Goal: Task Accomplishment & Management: Manage account settings

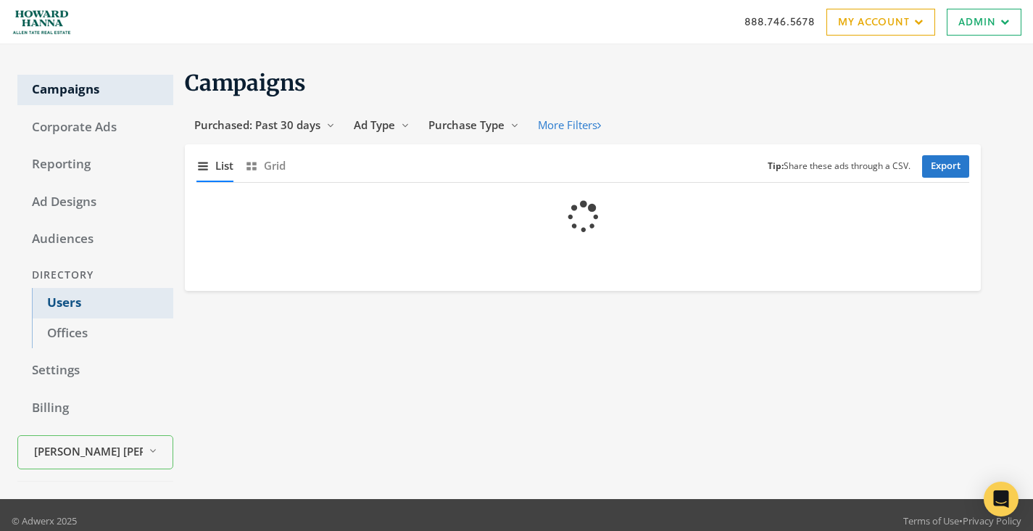
click at [133, 304] on link "Users" at bounding box center [102, 303] width 141 height 30
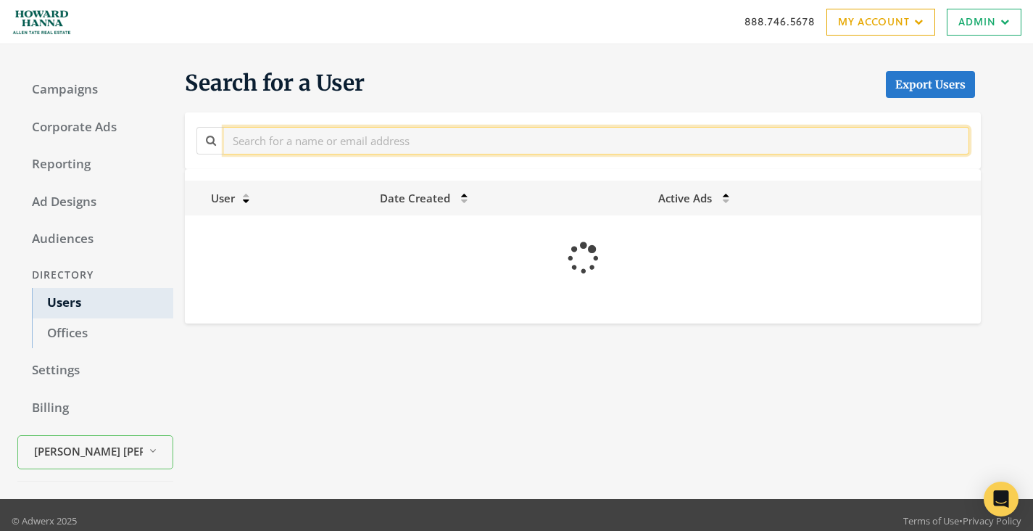
click at [393, 146] on input "text" at bounding box center [596, 140] width 745 height 27
paste input "Tgrube@allentate.com"
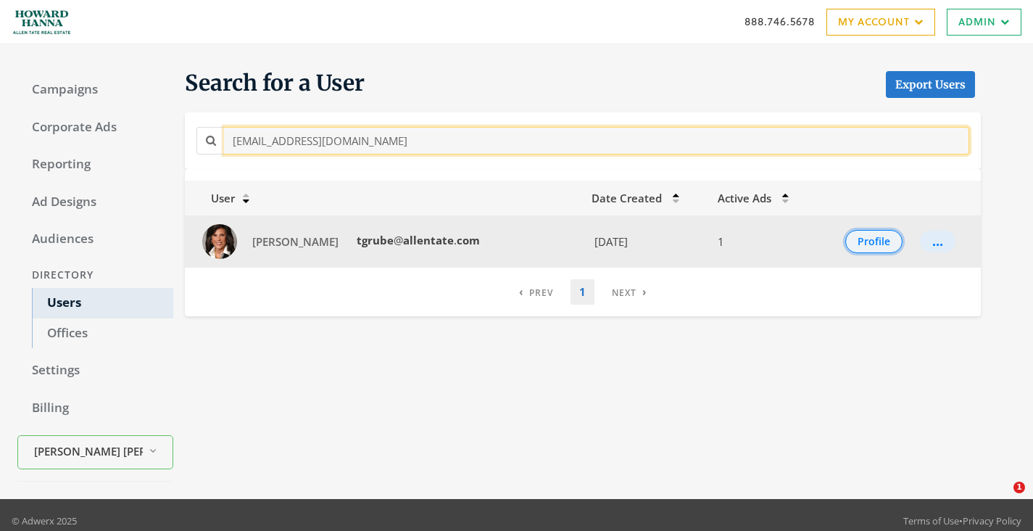
type input "Tgrube@allentate.com"
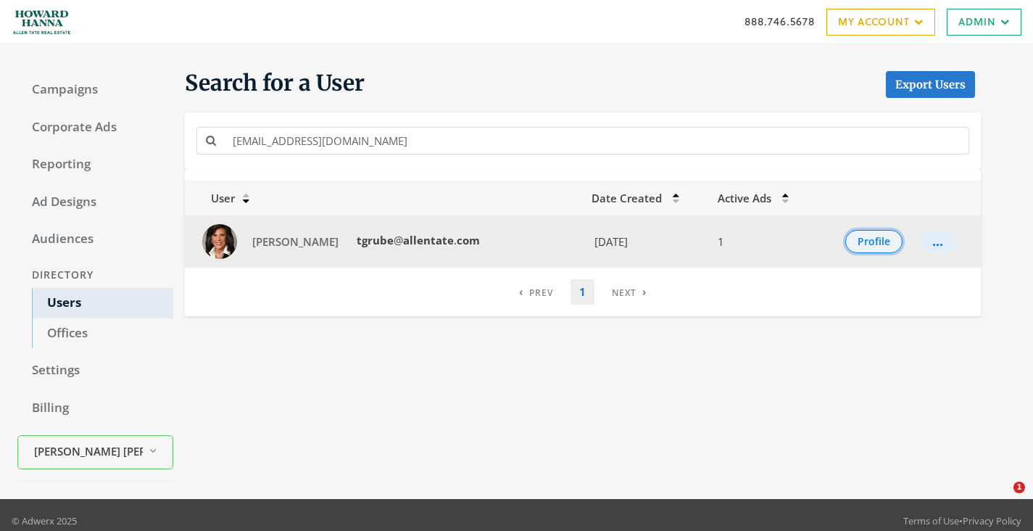
click at [884, 241] on button "Profile" at bounding box center [873, 241] width 57 height 23
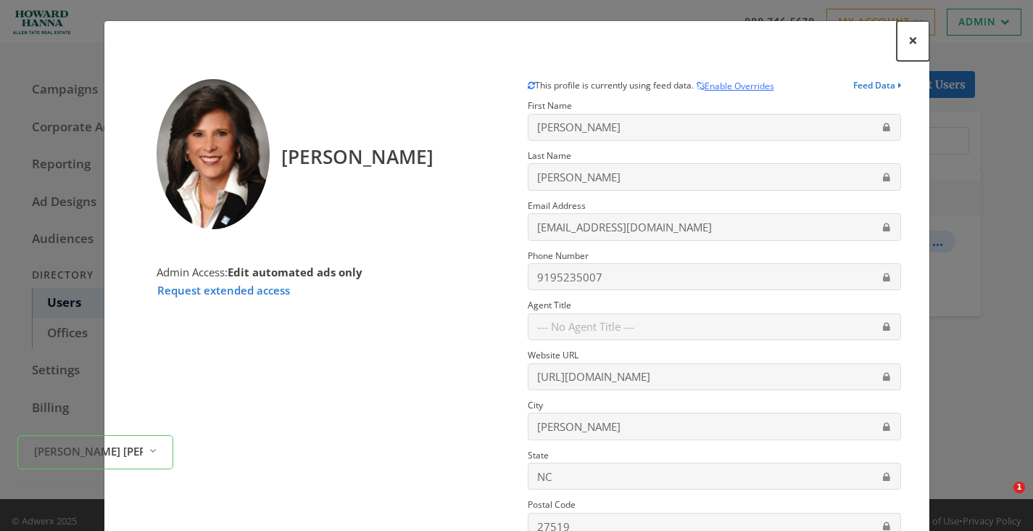
click at [920, 35] on button "×" at bounding box center [913, 41] width 33 height 40
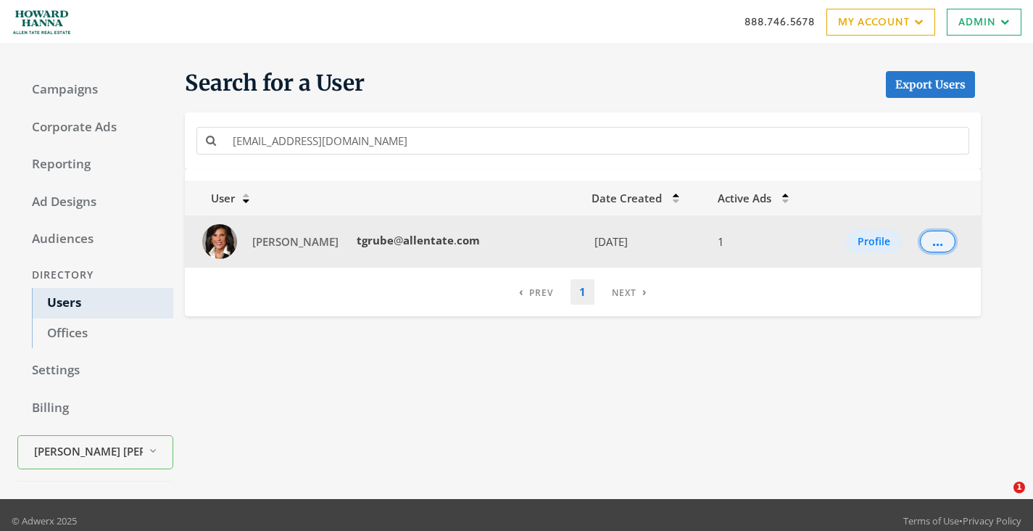
click at [923, 251] on button "..." at bounding box center [938, 241] width 36 height 22
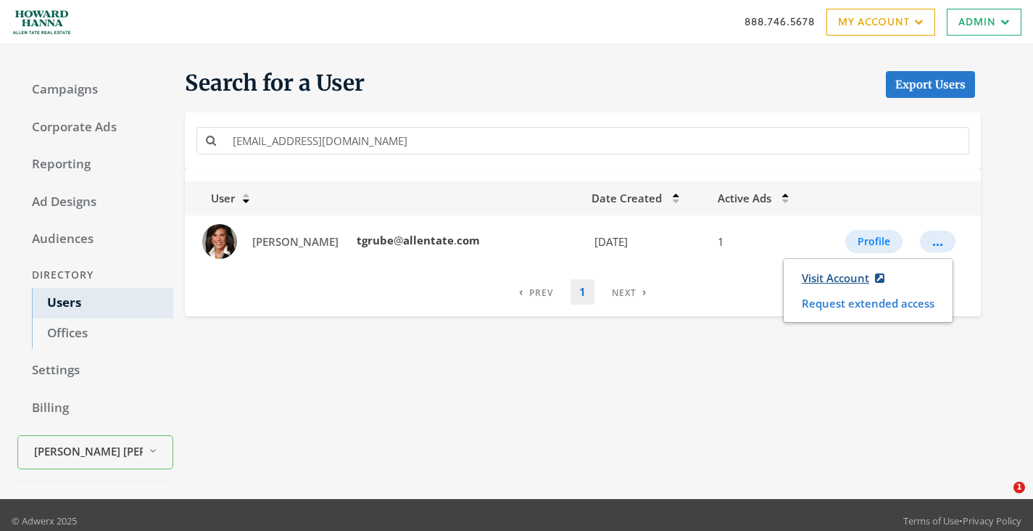
click at [863, 280] on link "Visit Account" at bounding box center [842, 278] width 101 height 27
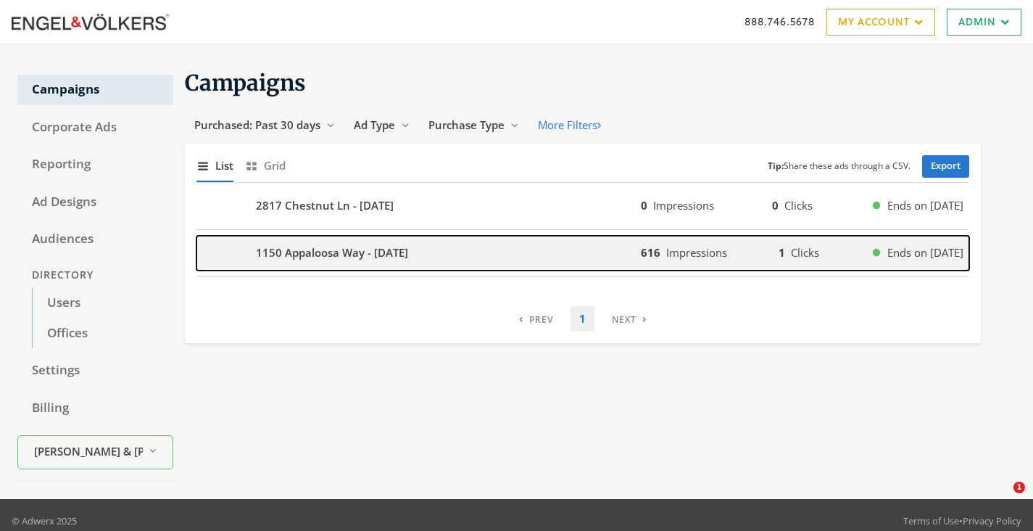
click at [542, 256] on div "1150 Appaloosa Way - 2025-09-12" at bounding box center [418, 253] width 444 height 35
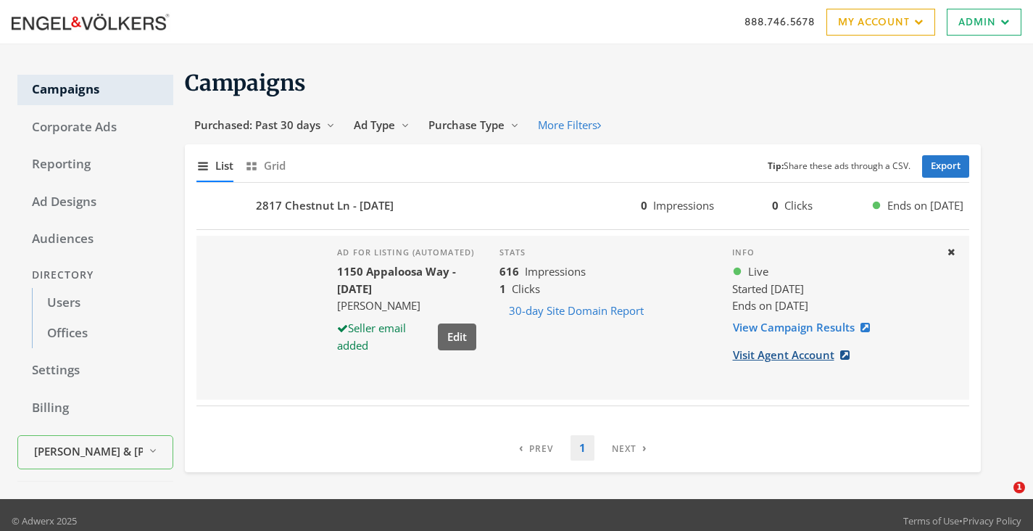
click at [820, 353] on link "Visit Agent Account" at bounding box center [795, 354] width 127 height 27
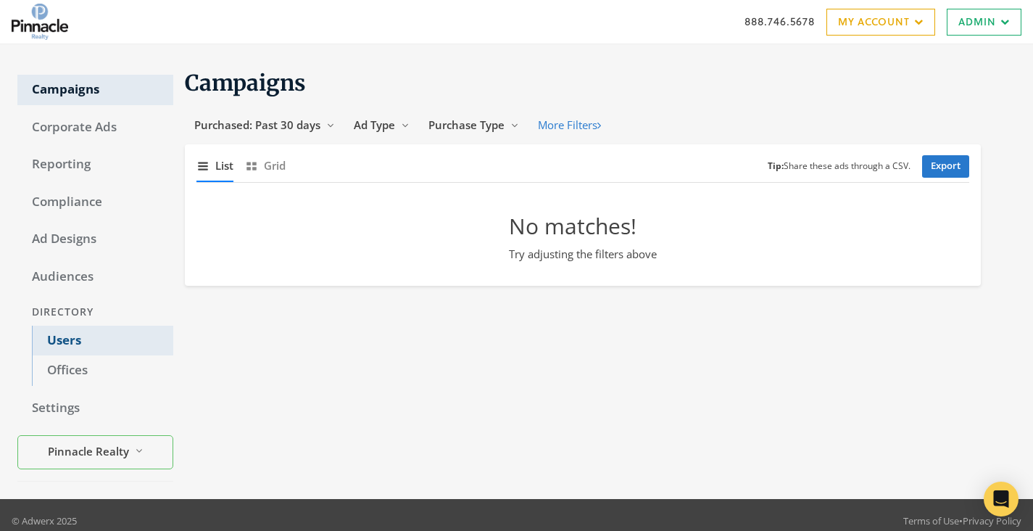
click at [65, 334] on link "Users" at bounding box center [102, 340] width 141 height 30
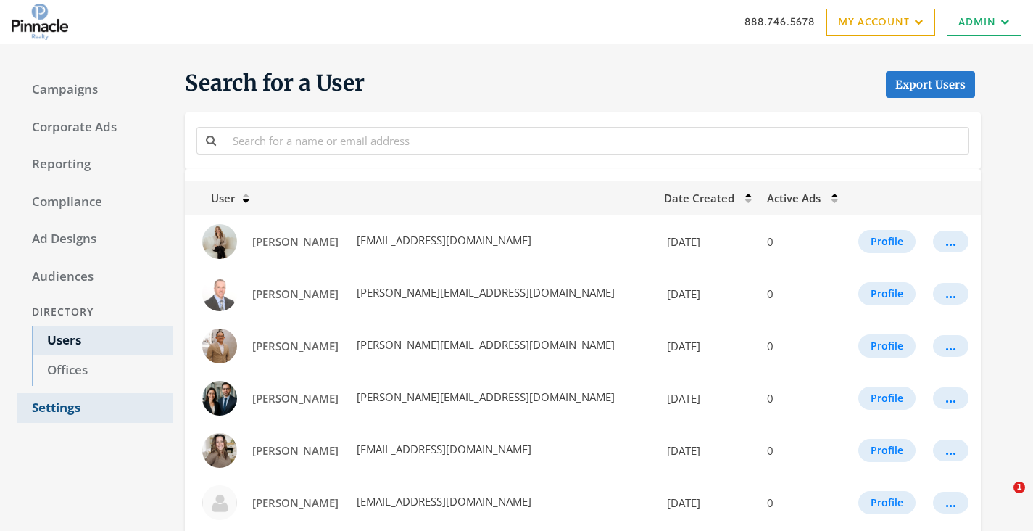
click at [78, 406] on link "Settings" at bounding box center [95, 408] width 156 height 30
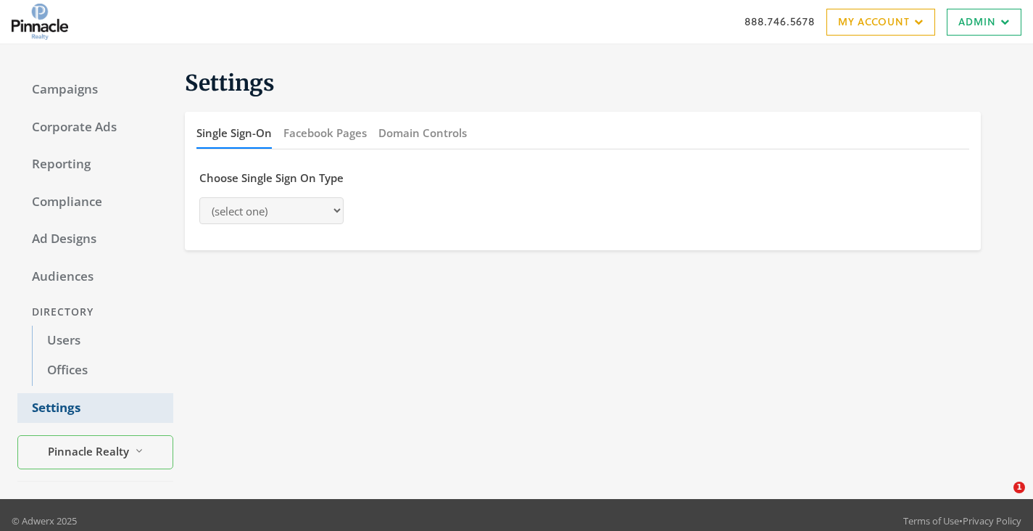
select select "saml"
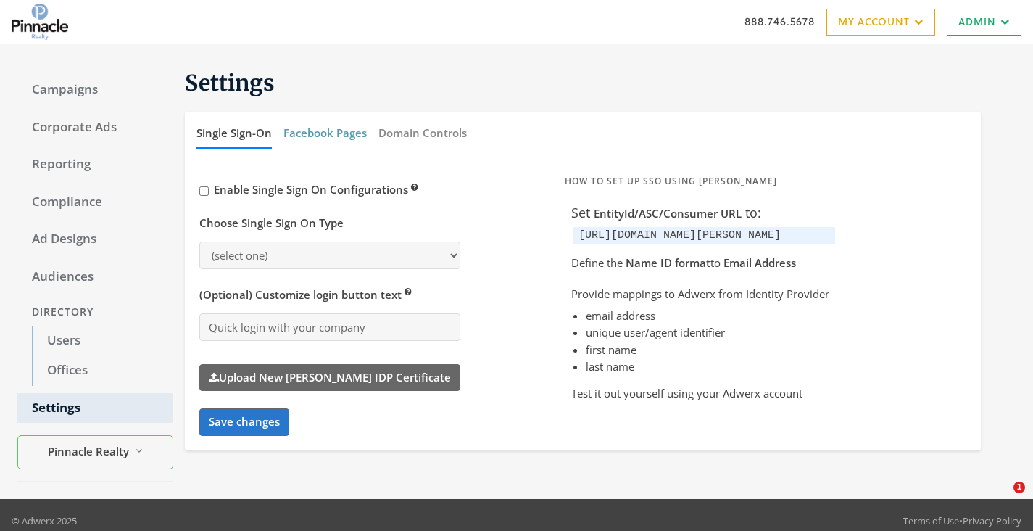
click at [335, 137] on button "Facebook Pages" at bounding box center [324, 132] width 83 height 31
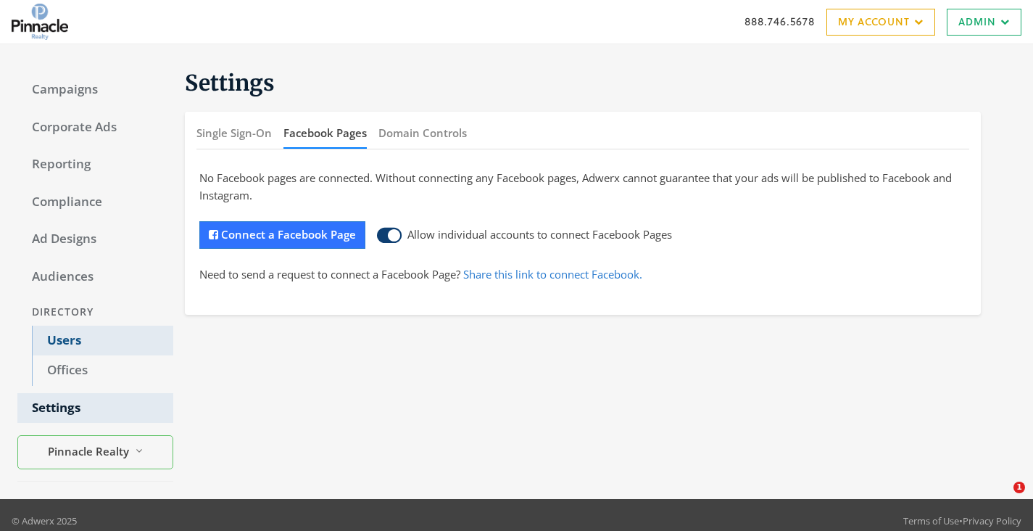
click at [111, 329] on link "Users" at bounding box center [102, 340] width 141 height 30
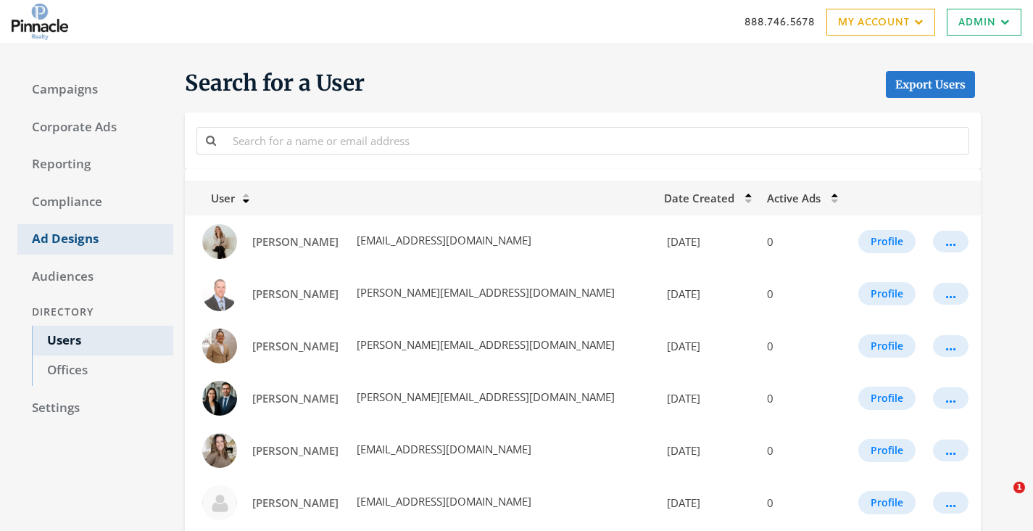
click at [86, 241] on link "Ad Designs" at bounding box center [95, 239] width 156 height 30
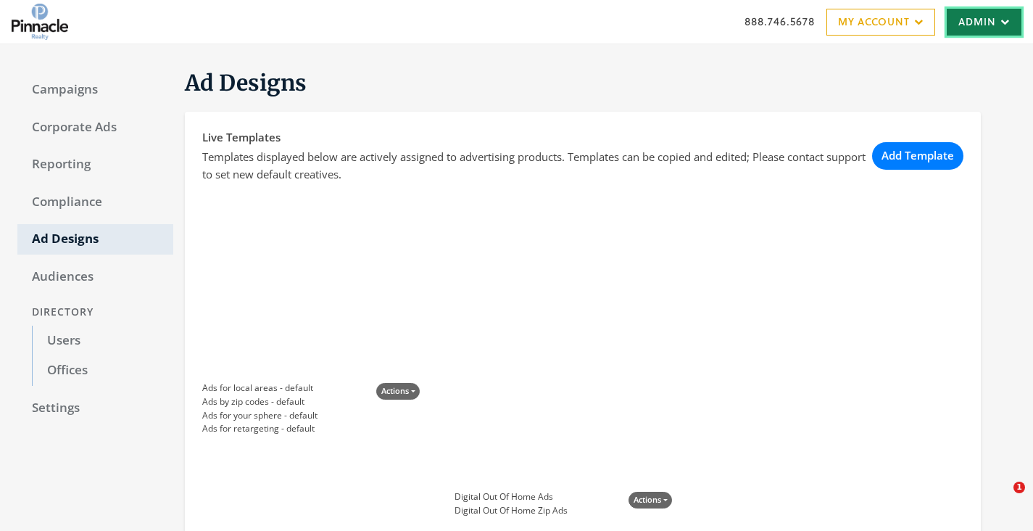
click at [984, 27] on link "Admin" at bounding box center [984, 22] width 75 height 27
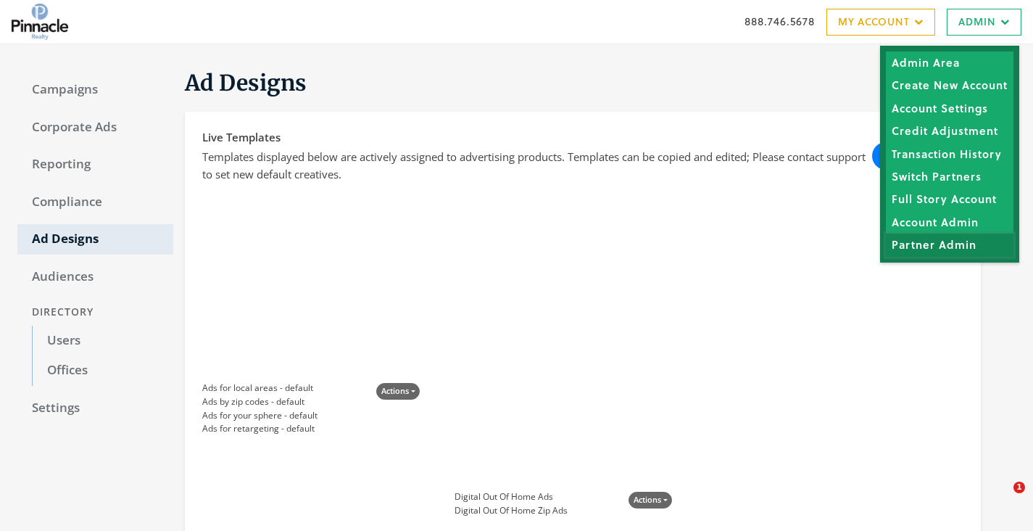
click at [955, 246] on link "Partner Admin" at bounding box center [950, 244] width 128 height 22
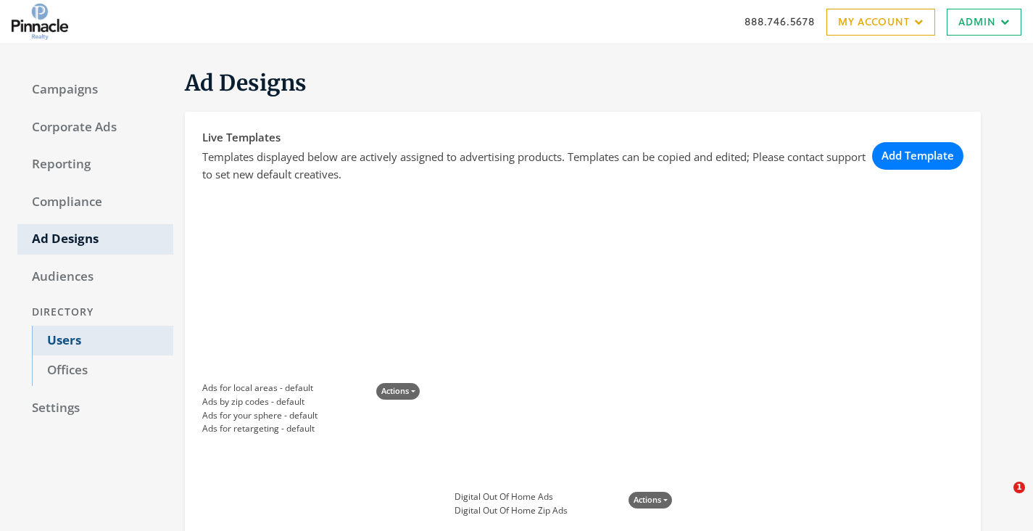
click at [110, 335] on link "Users" at bounding box center [102, 340] width 141 height 30
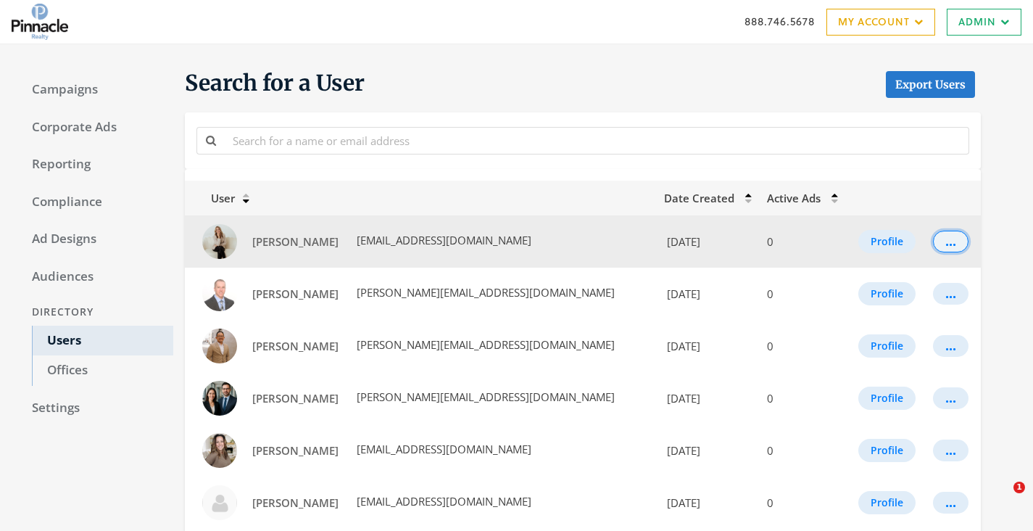
click at [938, 248] on button "..." at bounding box center [951, 241] width 36 height 22
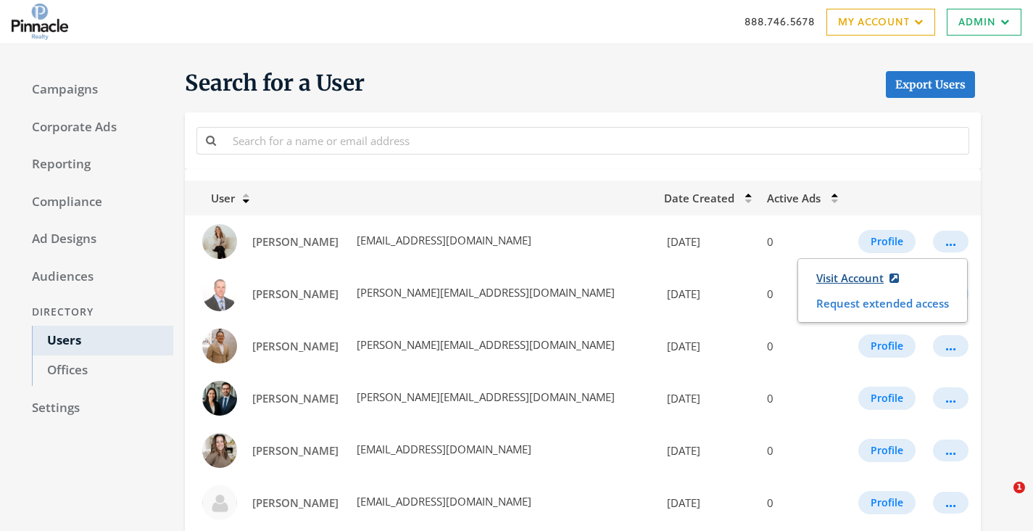
click at [868, 279] on link "Visit Account" at bounding box center [857, 278] width 101 height 27
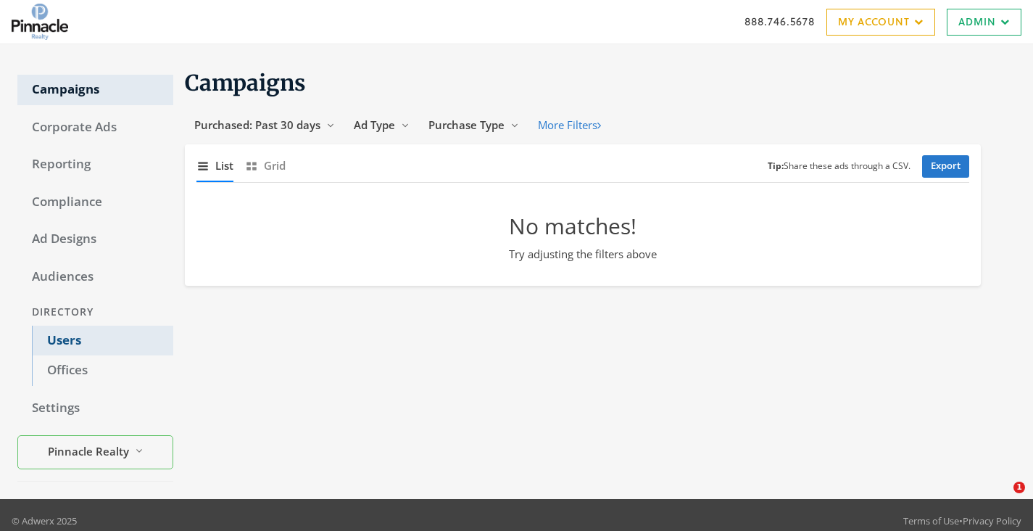
click at [88, 354] on link "Users" at bounding box center [102, 340] width 141 height 30
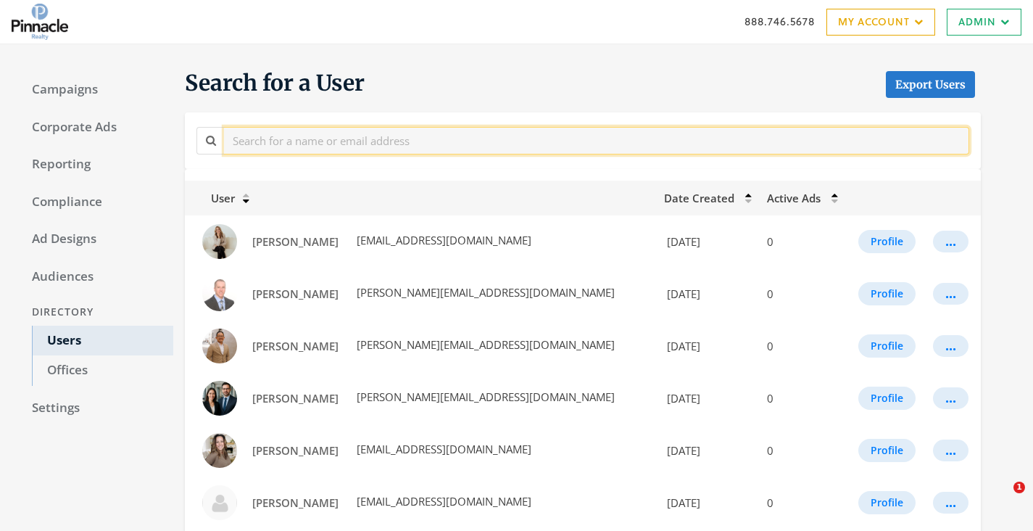
click at [543, 147] on input "text" at bounding box center [596, 140] width 745 height 27
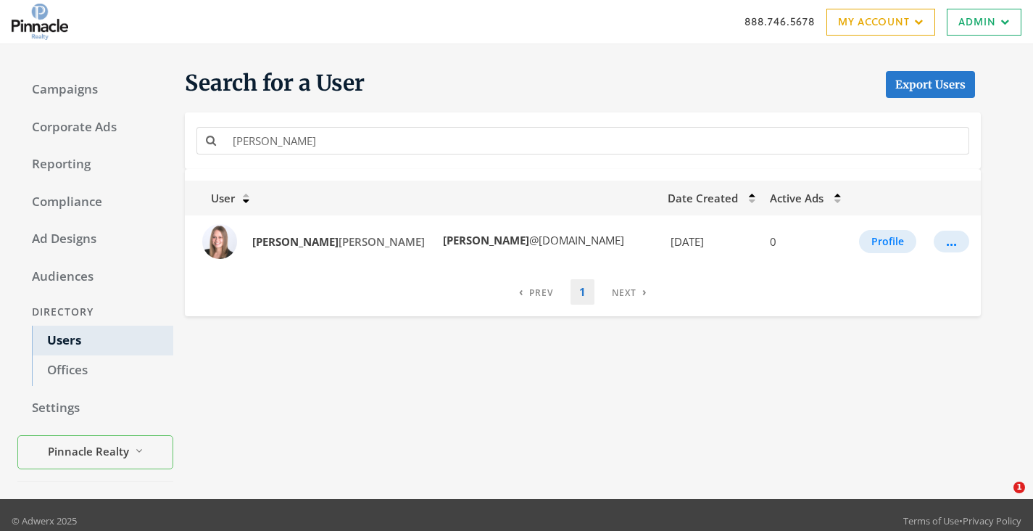
click at [557, 157] on div "debra" at bounding box center [583, 140] width 796 height 56
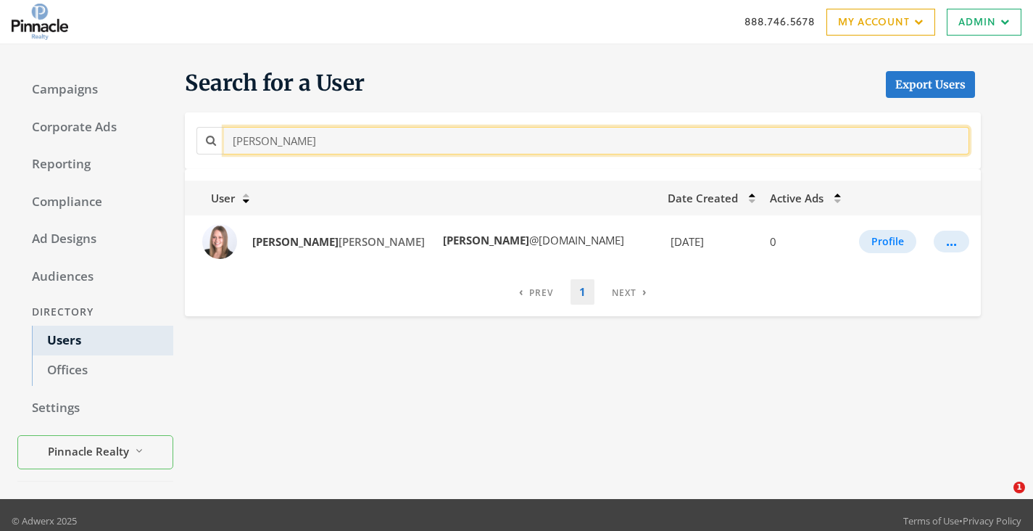
click at [539, 146] on input "debra" at bounding box center [596, 140] width 745 height 27
paste input "kpeuster@pinnaclerealtyia.com"
type input "kpeuster@pinnaclerealtyia.com"
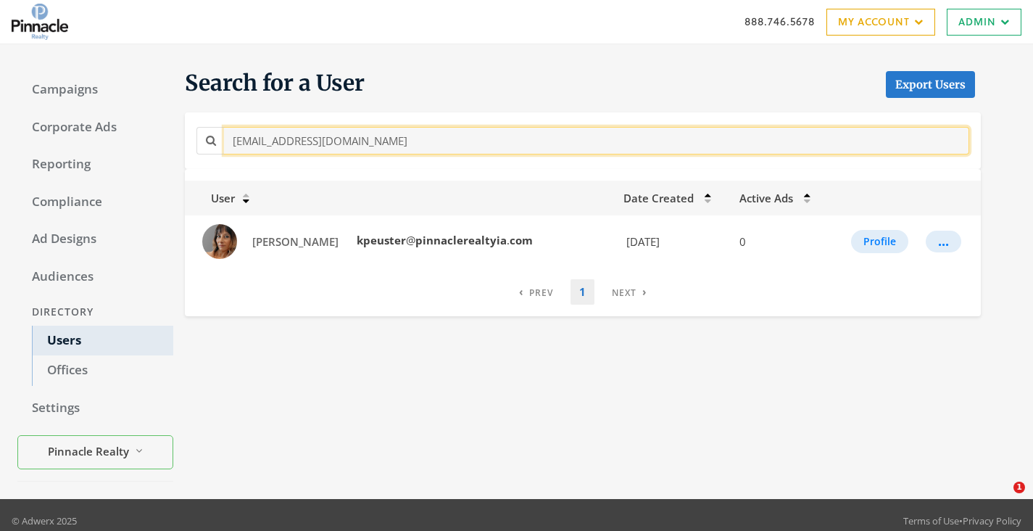
click at [427, 141] on input "kpeuster@pinnaclerealtyia.com" at bounding box center [596, 140] width 745 height 27
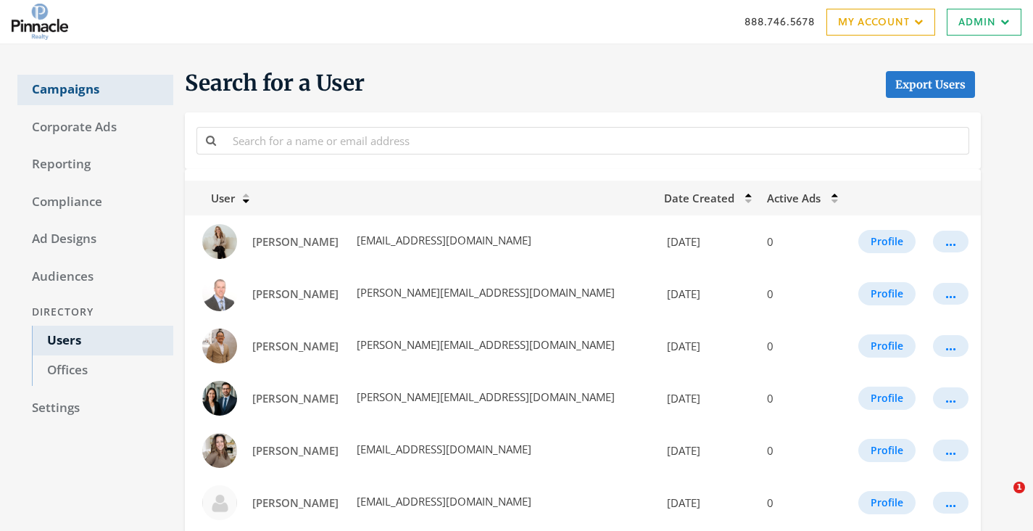
click at [130, 84] on link "Campaigns" at bounding box center [95, 90] width 156 height 30
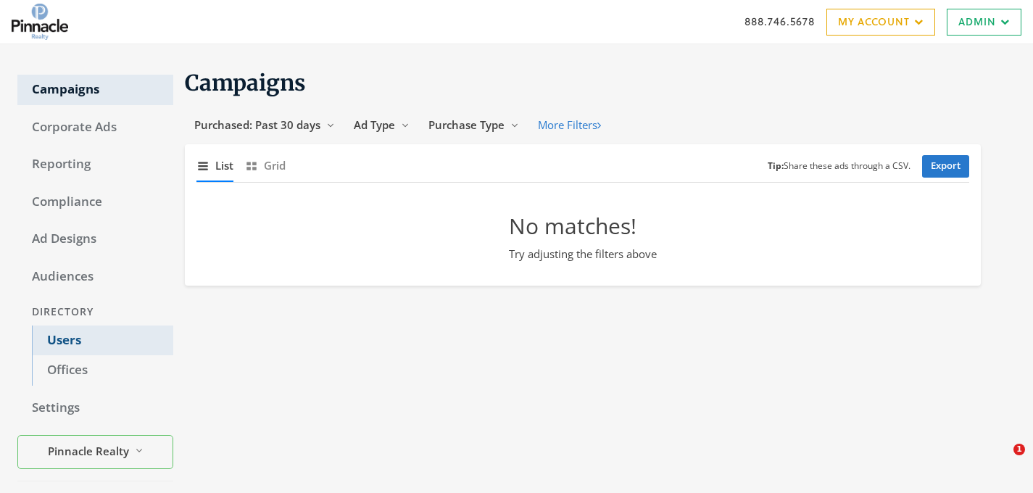
click at [87, 333] on link "Users" at bounding box center [102, 340] width 141 height 30
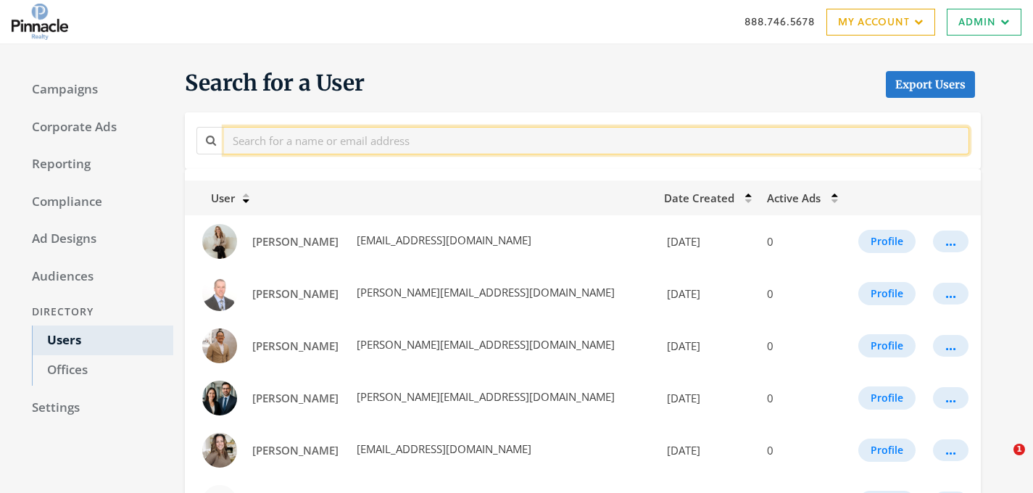
click at [456, 144] on input "text" at bounding box center [596, 140] width 745 height 27
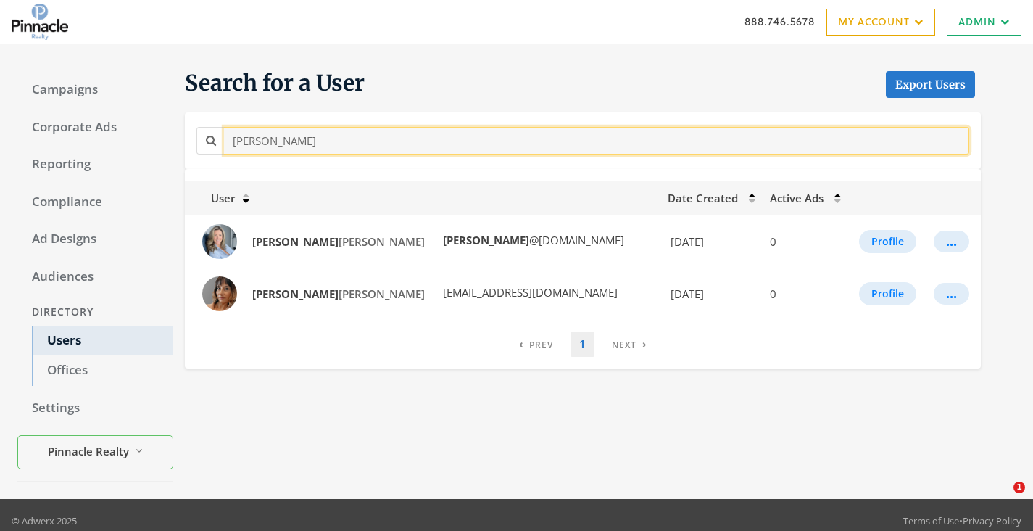
type input "katie"
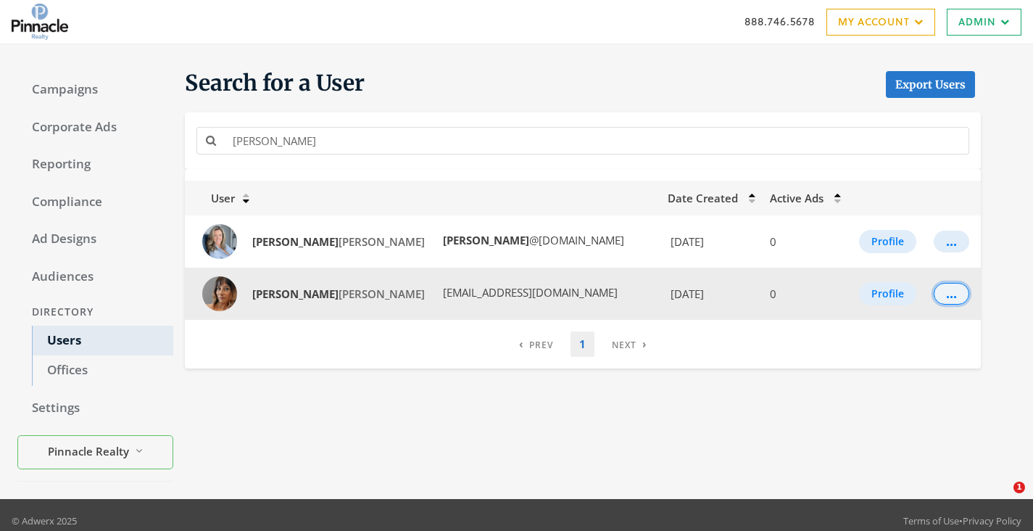
click at [946, 294] on div "..." at bounding box center [951, 293] width 11 height 1
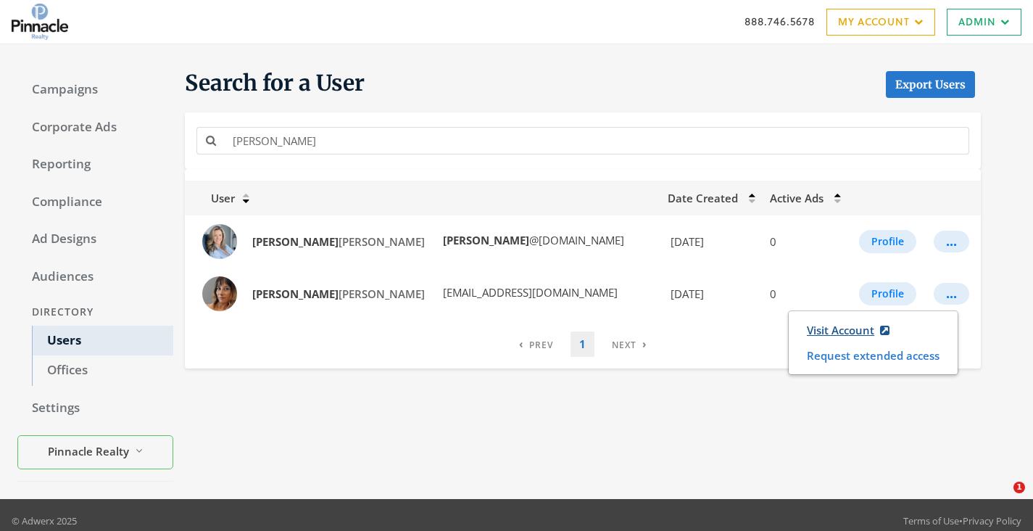
click at [851, 332] on link "Visit Account" at bounding box center [847, 330] width 101 height 27
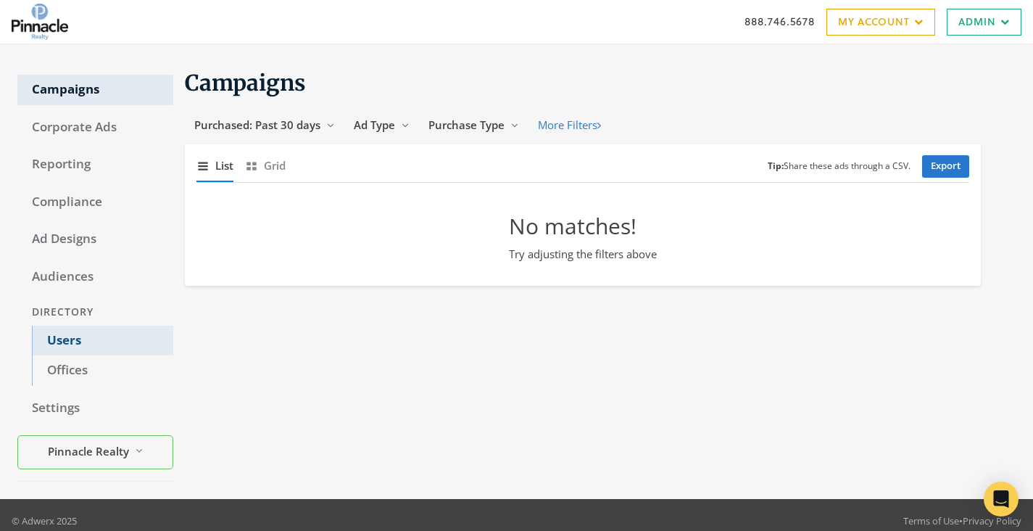
click at [119, 330] on link "Users" at bounding box center [102, 340] width 141 height 30
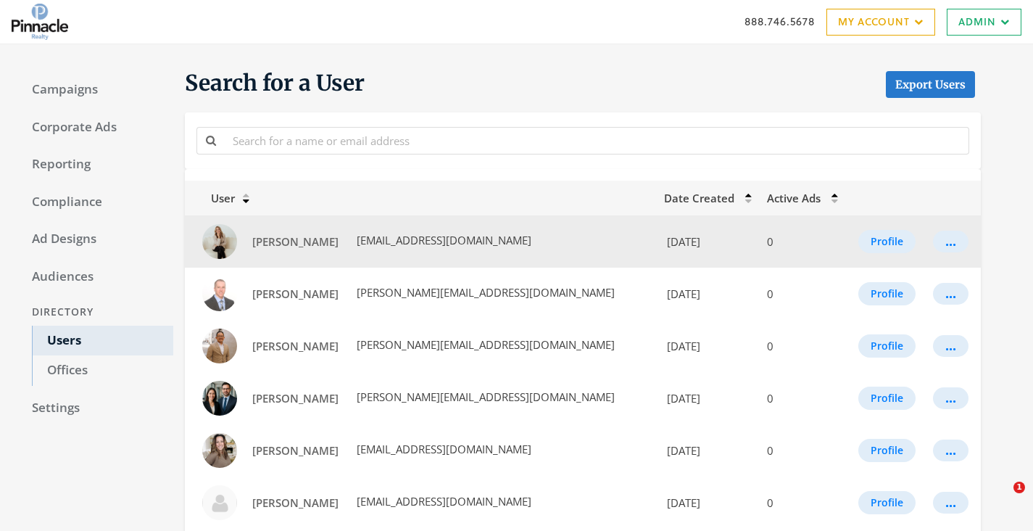
click at [939, 253] on td "..." at bounding box center [952, 241] width 57 height 52
click at [945, 242] on div "..." at bounding box center [950, 241] width 11 height 1
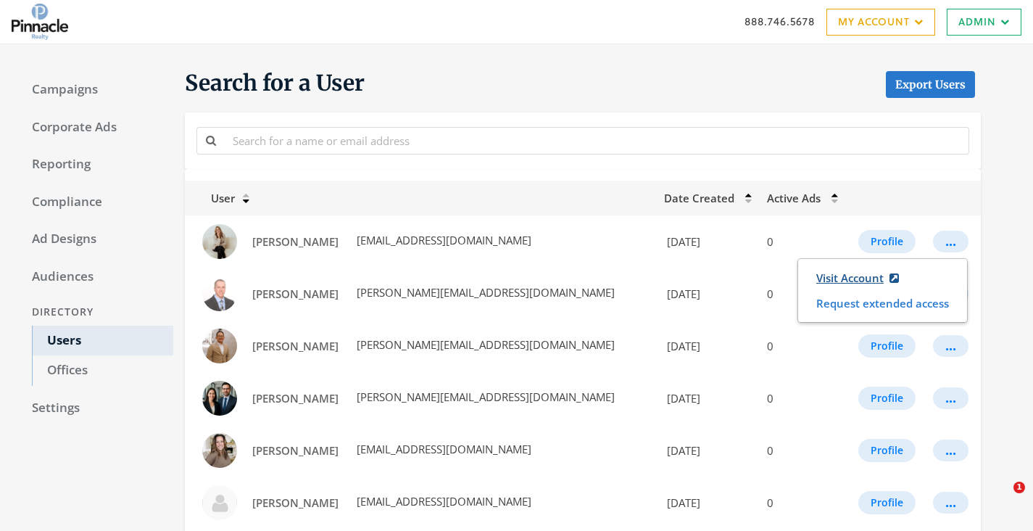
click at [823, 275] on link "Visit Account" at bounding box center [857, 278] width 101 height 27
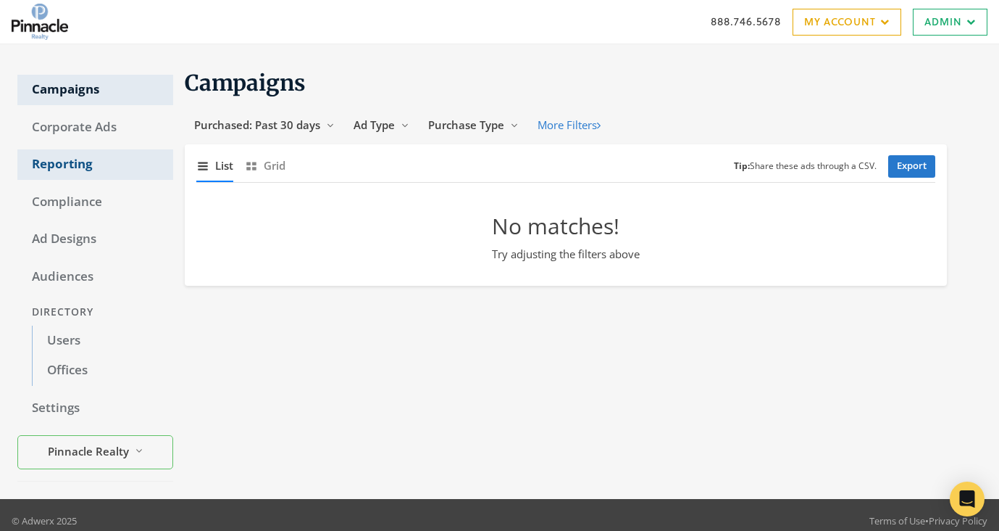
click at [69, 165] on link "Reporting" at bounding box center [95, 164] width 156 height 30
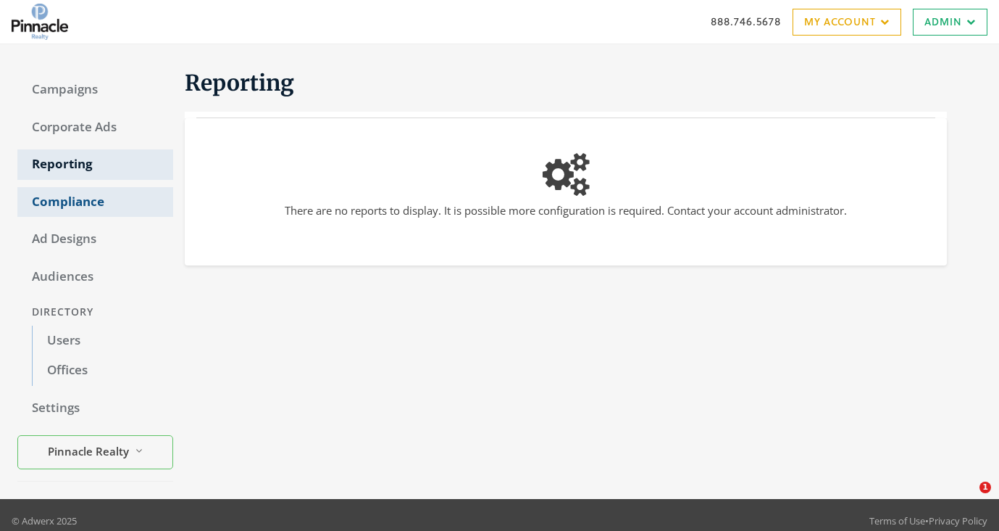
click at [117, 205] on link "Compliance" at bounding box center [95, 202] width 156 height 30
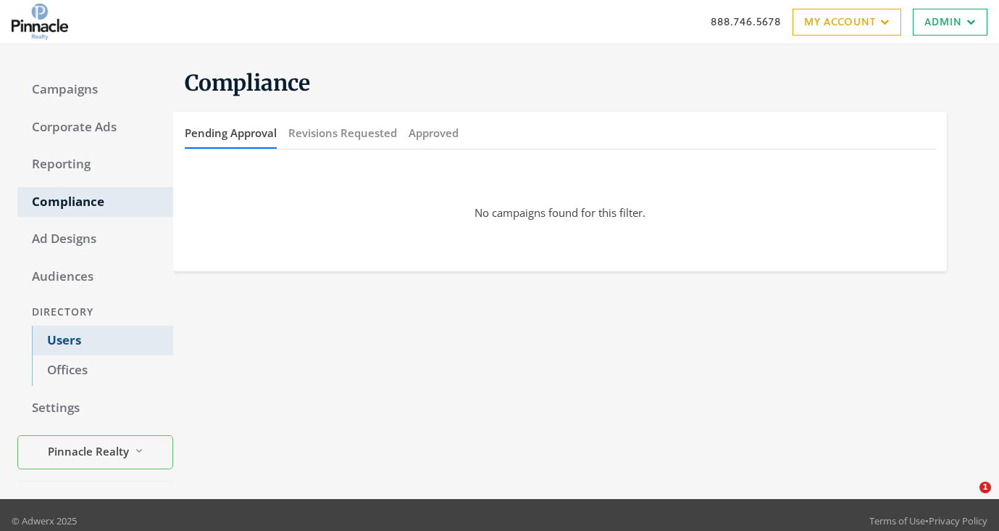
click at [117, 346] on link "Users" at bounding box center [102, 340] width 141 height 30
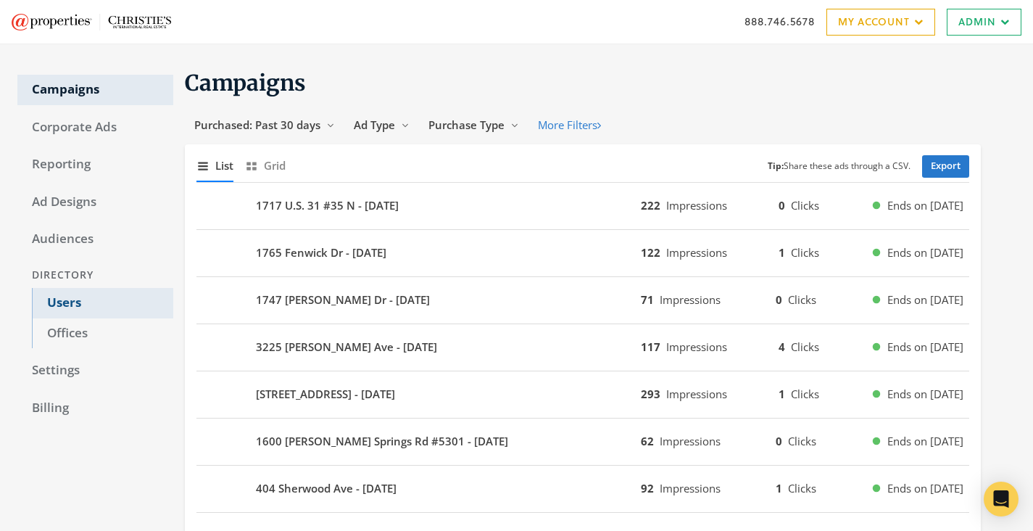
click at [131, 296] on link "Users" at bounding box center [102, 303] width 141 height 30
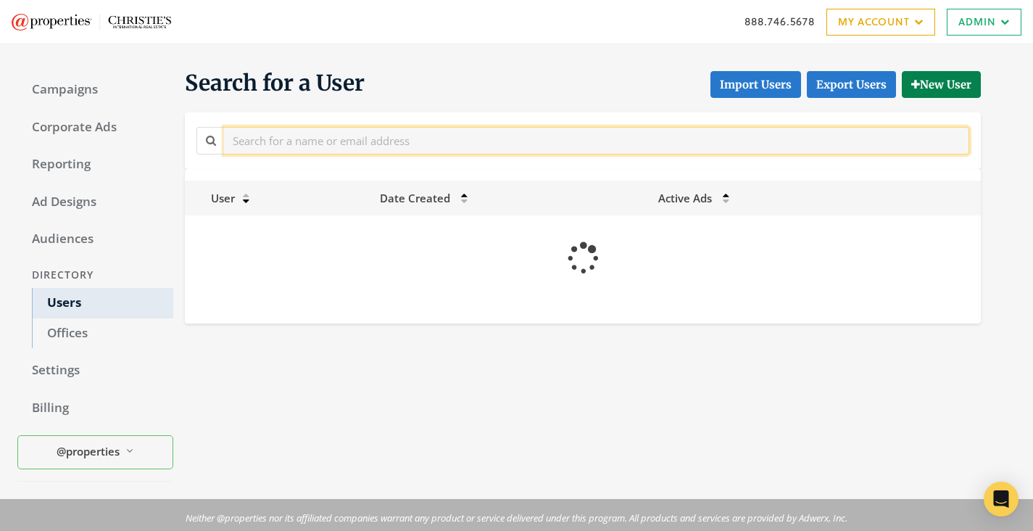
click at [374, 133] on input "text" at bounding box center [596, 140] width 745 height 27
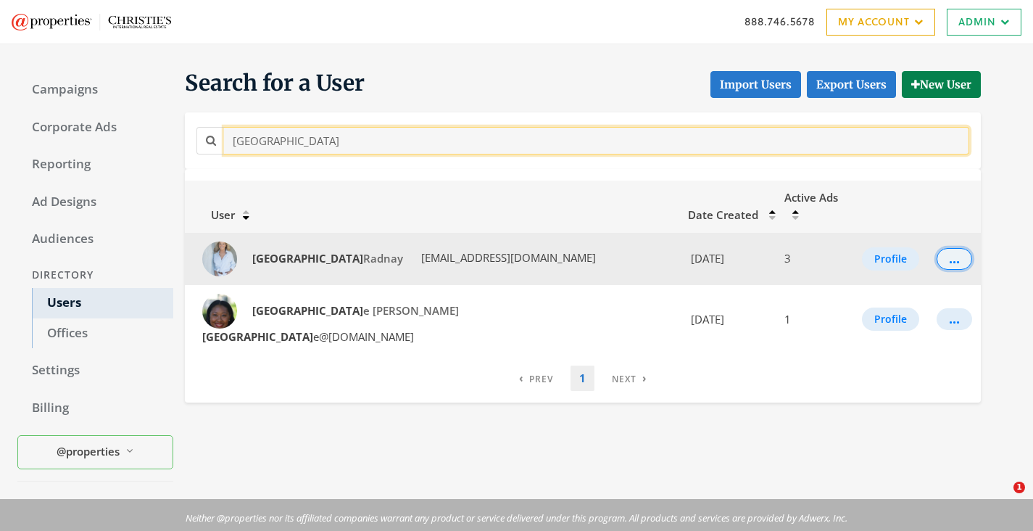
type input "[GEOGRAPHIC_DATA]"
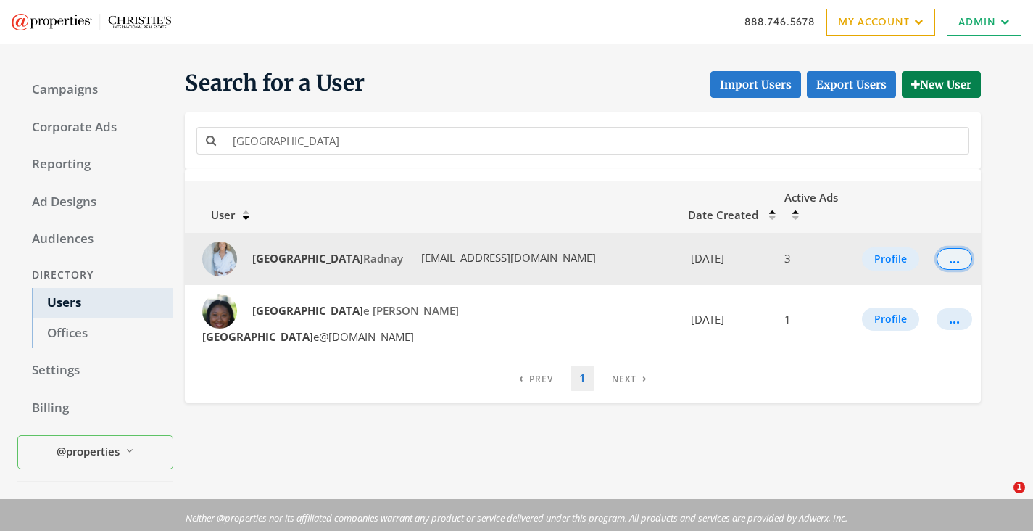
click at [949, 258] on div "..." at bounding box center [954, 258] width 11 height 1
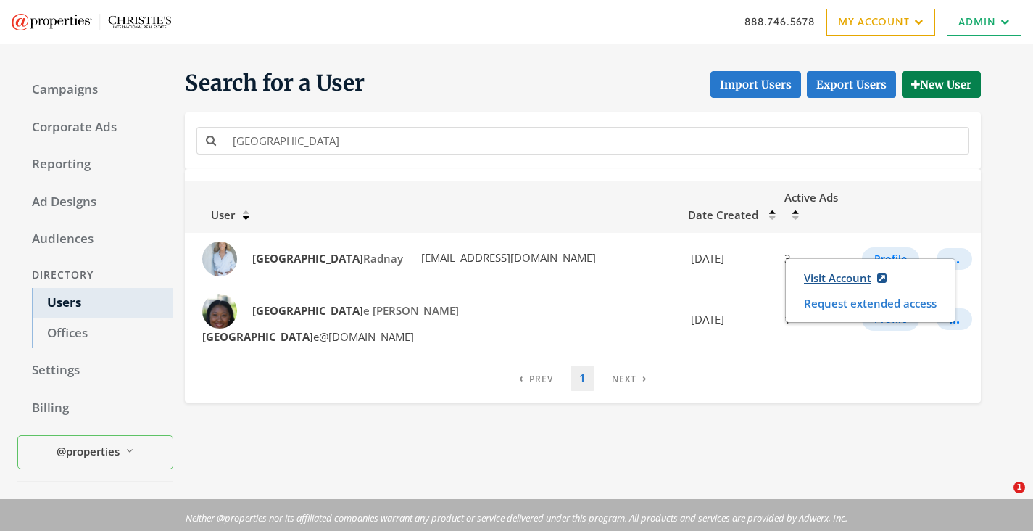
click at [845, 280] on link "Visit Account" at bounding box center [844, 278] width 101 height 27
